Goal: Information Seeking & Learning: Learn about a topic

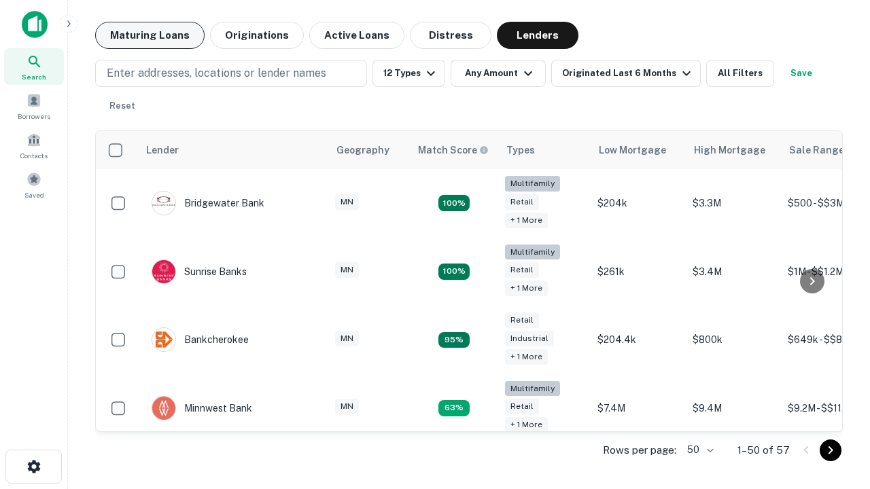
click at [150, 35] on button "Maturing Loans" at bounding box center [149, 35] width 109 height 27
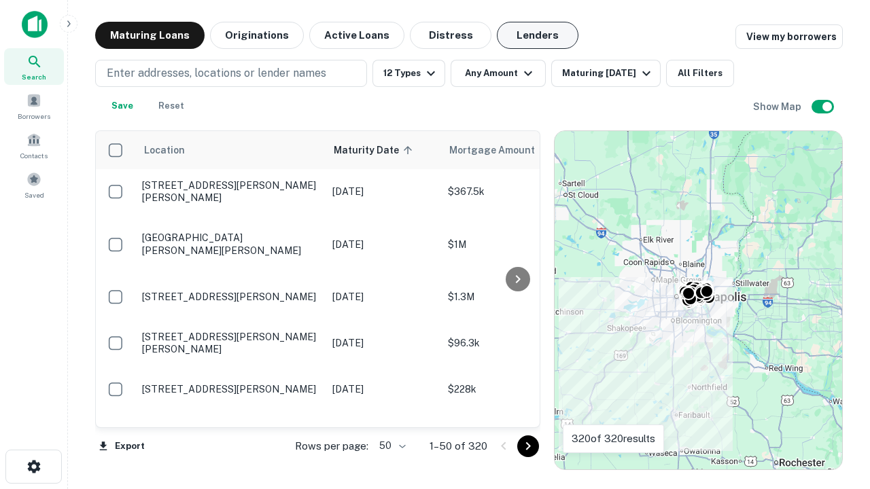
click at [538, 35] on button "Lenders" at bounding box center [538, 35] width 82 height 27
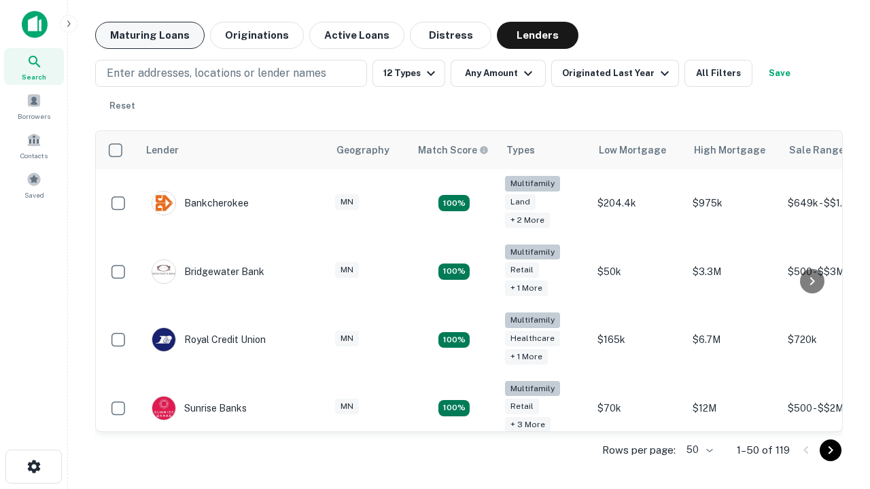
click at [150, 35] on button "Maturing Loans" at bounding box center [149, 35] width 109 height 27
